Goal: Task Accomplishment & Management: Use online tool/utility

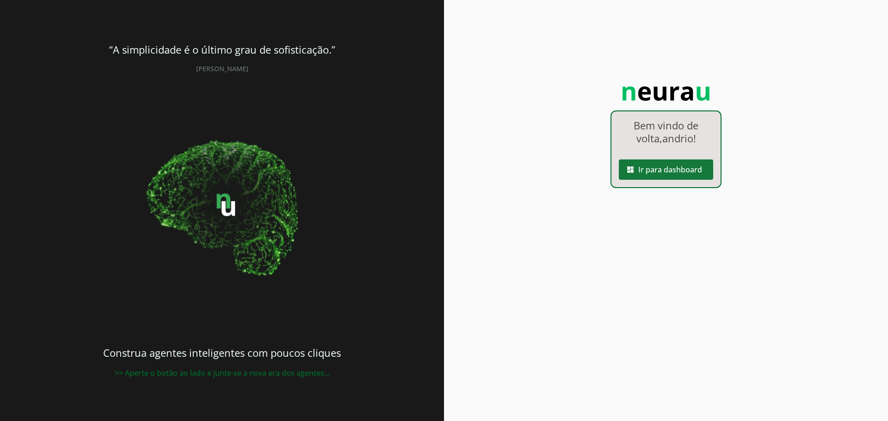
click at [659, 172] on span at bounding box center [666, 170] width 94 height 22
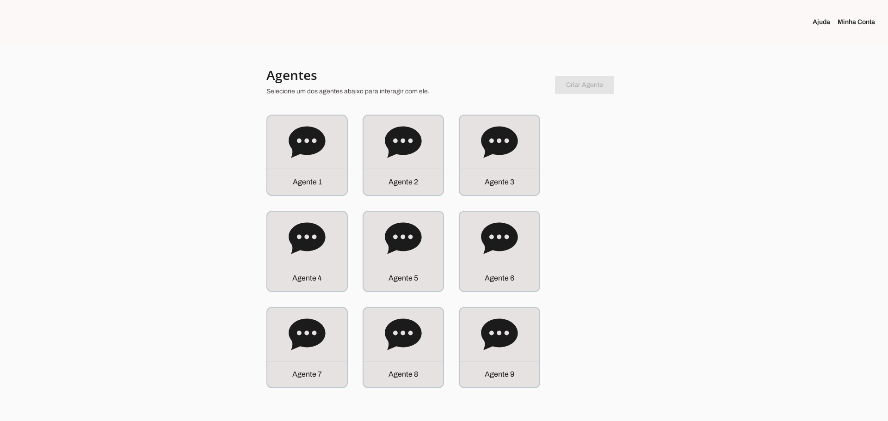
click at [482, 297] on div "Agente 1 Agente 2 Agente 3 Agente 4" at bounding box center [443, 252] width 355 height 274
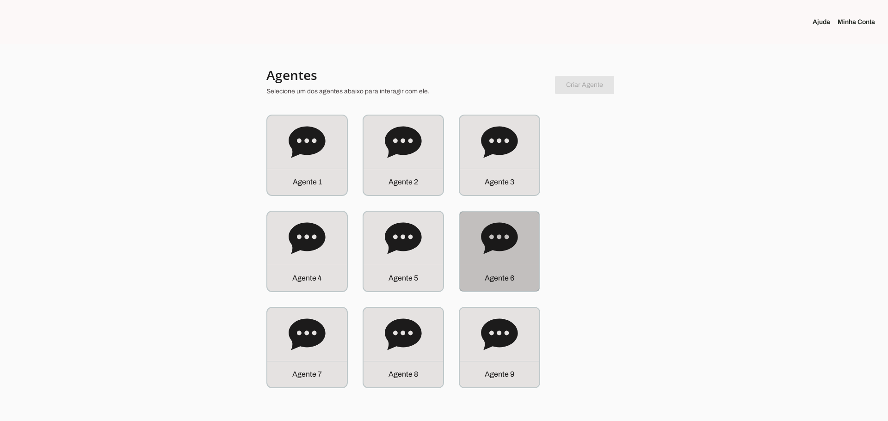
click at [488, 267] on div "Agente 6" at bounding box center [500, 278] width 80 height 26
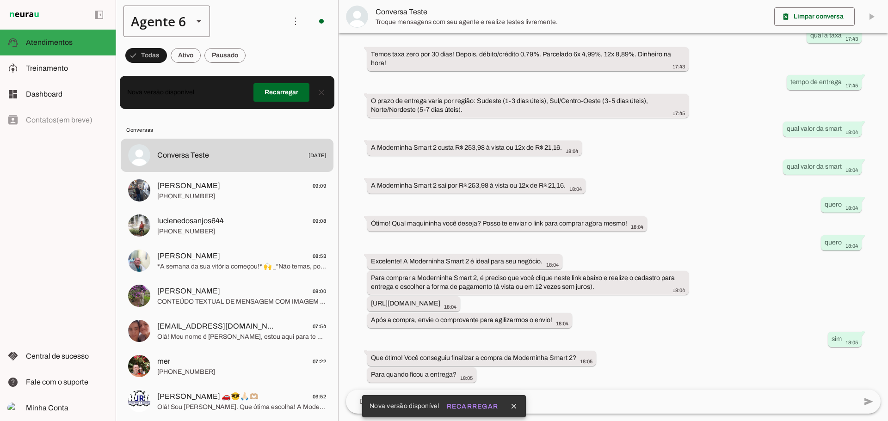
click at [172, 17] on div "Agente 6" at bounding box center [154, 21] width 62 height 31
click at [247, 86] on md-item "Agente 2" at bounding box center [290, 85] width 86 height 26
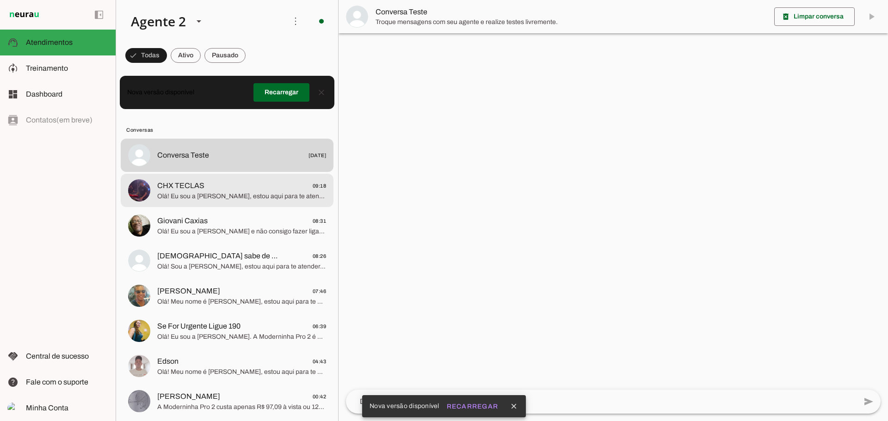
click at [210, 185] on span "CHX TECLAS 09:18" at bounding box center [241, 186] width 169 height 12
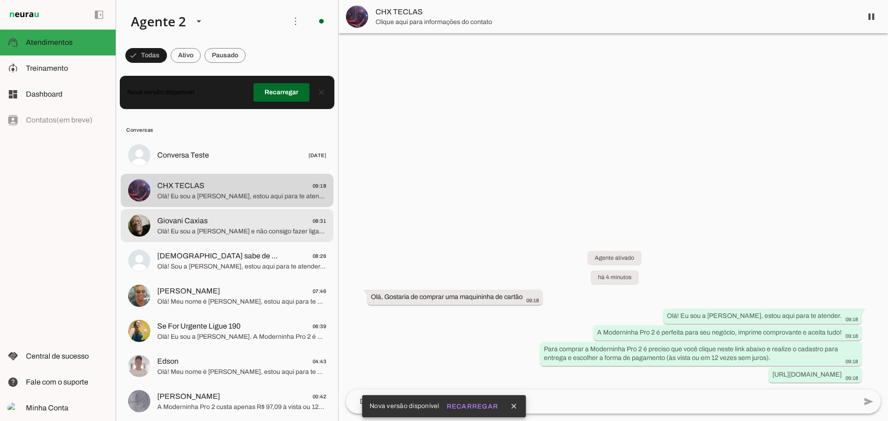
click at [219, 223] on span "Giovani Caxias 08:31" at bounding box center [241, 222] width 169 height 12
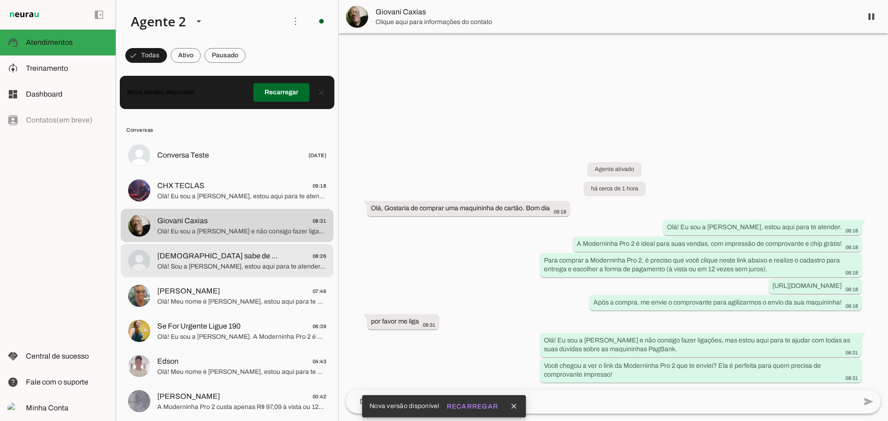
click at [219, 260] on span "[DEMOGRAPHIC_DATA] sabe de tudo sempre" at bounding box center [218, 256] width 122 height 11
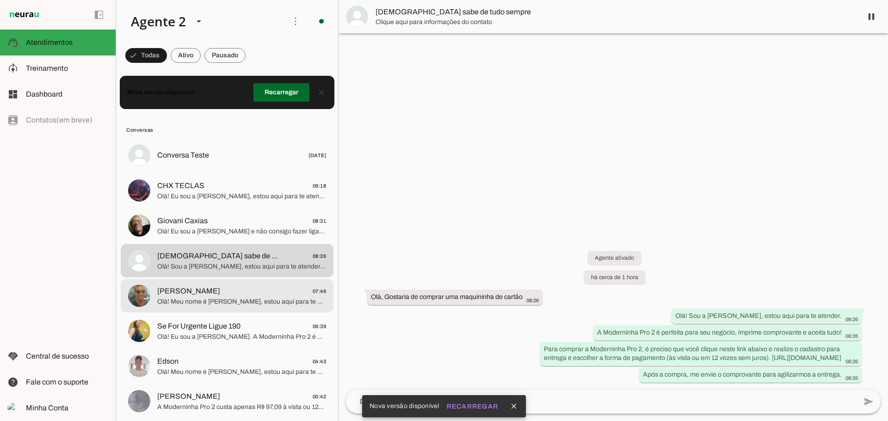
click at [231, 289] on span "[PERSON_NAME] 07:46" at bounding box center [241, 292] width 169 height 12
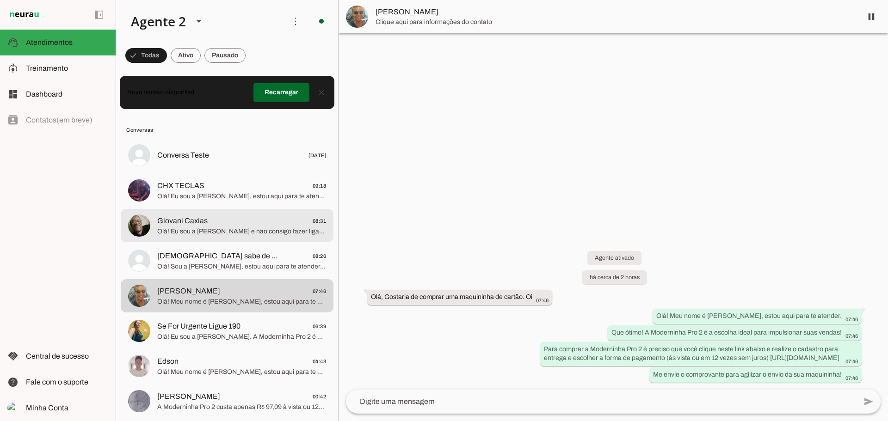
click at [226, 240] on md-item "Giovani Caxias 08:31 Olá! Eu sou a [PERSON_NAME] e não consigo fazer ligações, …" at bounding box center [227, 225] width 213 height 33
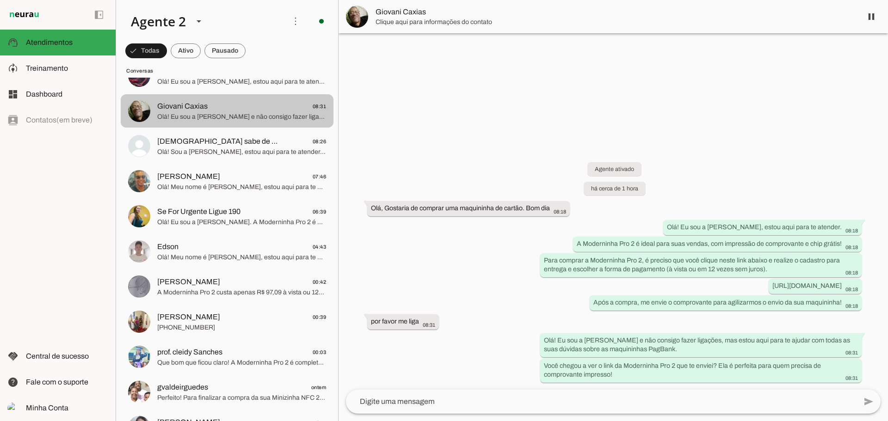
scroll to position [139, 0]
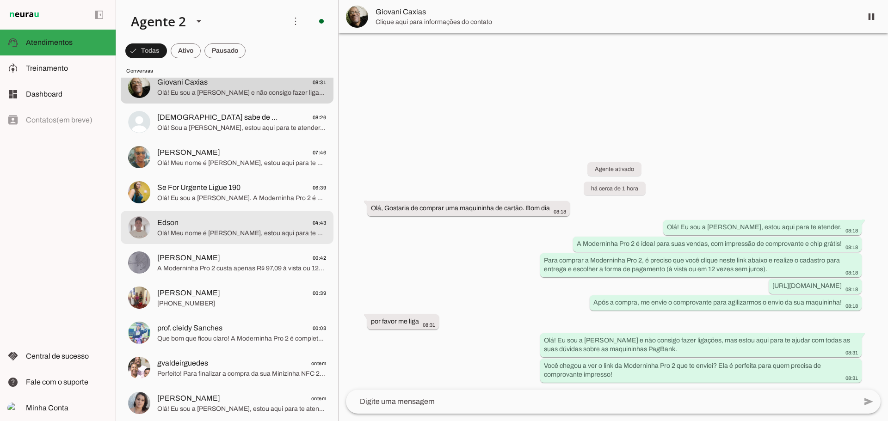
click at [260, 240] on md-item "Edson 04:43 Olá! Meu nome é [PERSON_NAME], estou aqui para te atender. A Modern…" at bounding box center [227, 227] width 213 height 33
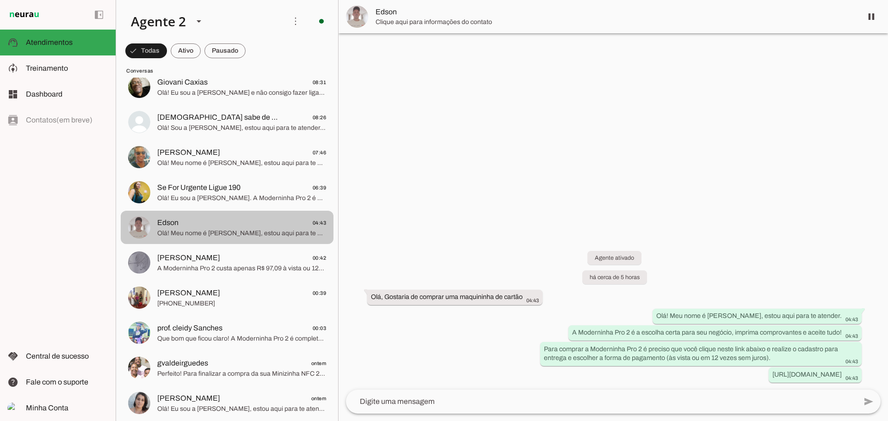
click at [275, 226] on span "Edson 04:43" at bounding box center [241, 223] width 169 height 12
click at [236, 242] on md-item "Edson 04:43 Olá! Meu nome é [PERSON_NAME], estou aqui para te atender. A Modern…" at bounding box center [227, 227] width 213 height 33
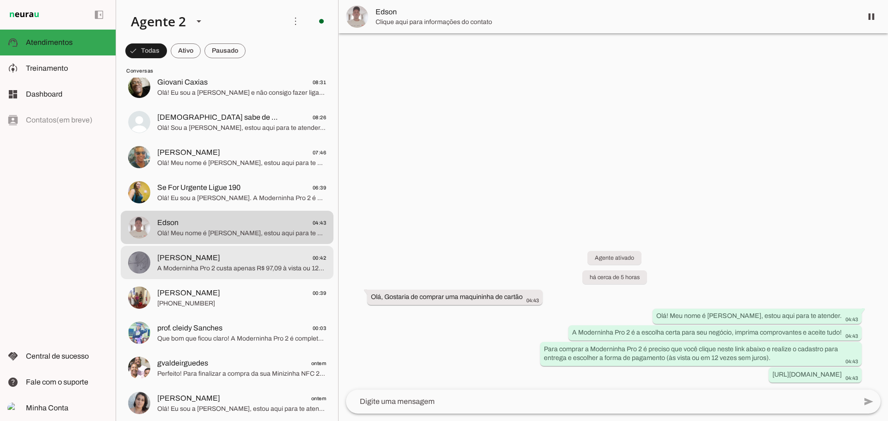
click at [235, 274] on md-item "[PERSON_NAME] 00:42 A Moderninha Pro 2 custa apenas R$ 97,09 à vista ou 12x de …" at bounding box center [227, 262] width 213 height 33
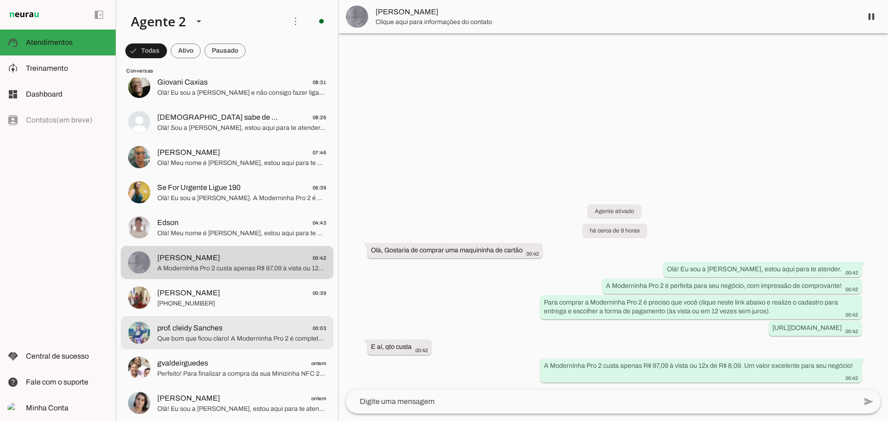
click at [224, 324] on span "prof. cleidy Sanches 00:03" at bounding box center [241, 329] width 169 height 12
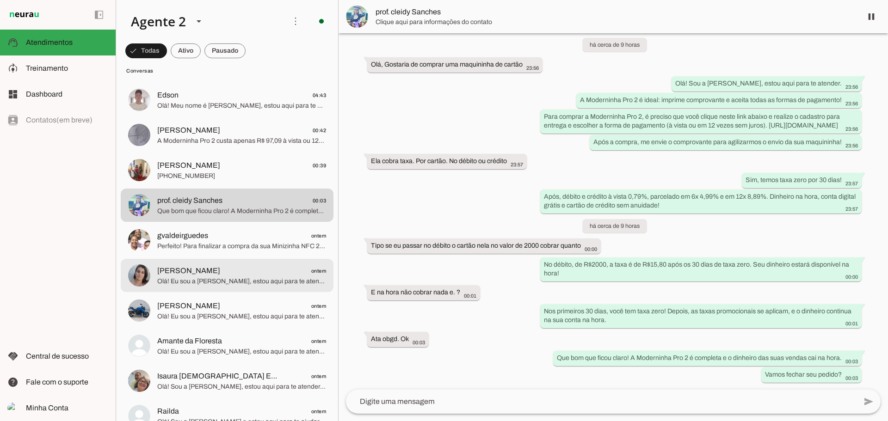
scroll to position [278, 0]
